Goal: Navigation & Orientation: Find specific page/section

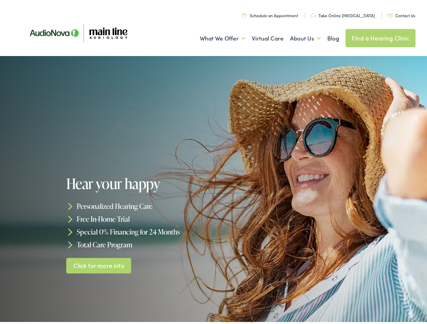
click at [213, 162] on div at bounding box center [213, 189] width 427 height 270
click at [216, 37] on link "What We Offer" at bounding box center [223, 36] width 46 height 25
click at [298, 37] on link "About Us" at bounding box center [305, 36] width 31 height 25
click at [213, 189] on h1 "Hear your happy" at bounding box center [140, 182] width 149 height 16
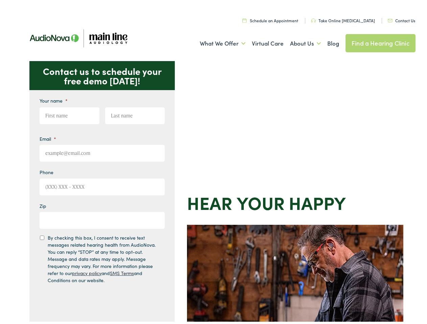
click at [213, 162] on div "Contact us to schedule your free demo [DATE]! Give us a call [PHONE_NUMBER] Ema…" at bounding box center [216, 294] width 433 height 470
click at [216, 42] on link "What We Offer" at bounding box center [223, 41] width 46 height 25
click at [298, 42] on link "About Us" at bounding box center [305, 41] width 31 height 25
